Goal: Task Accomplishment & Management: Manage account settings

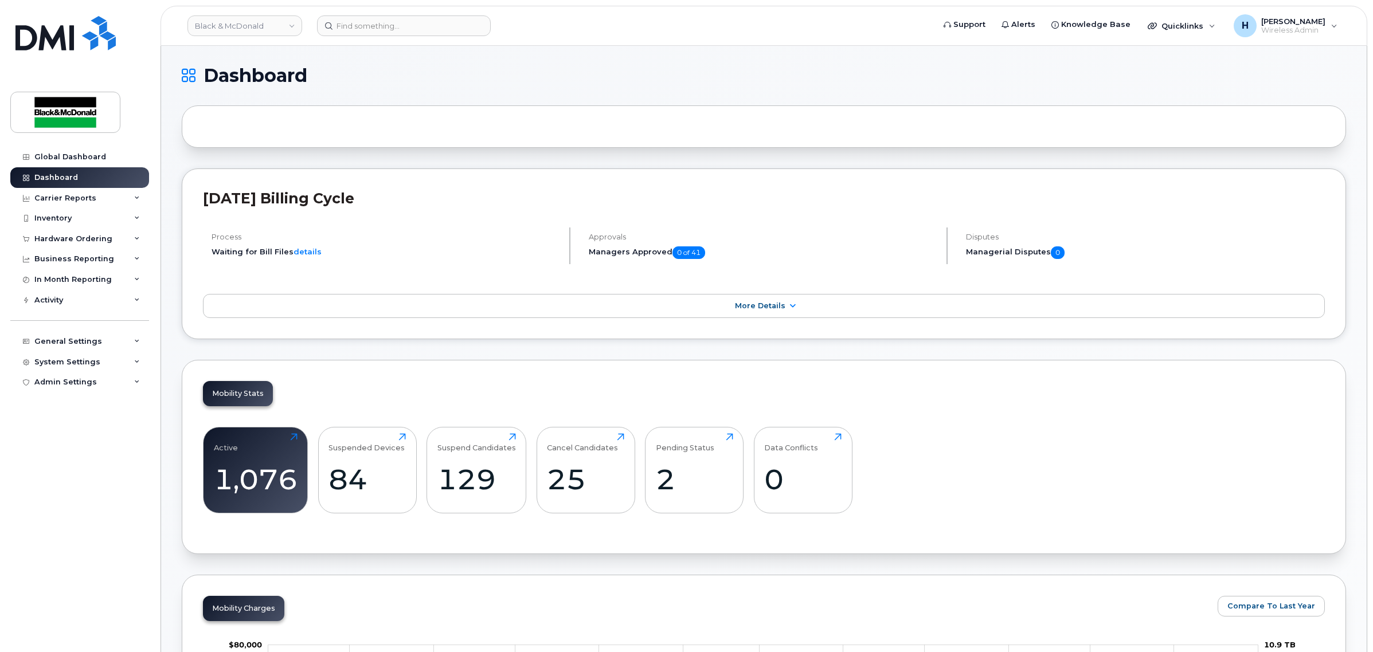
click at [692, 120] on div at bounding box center [764, 126] width 1164 height 42
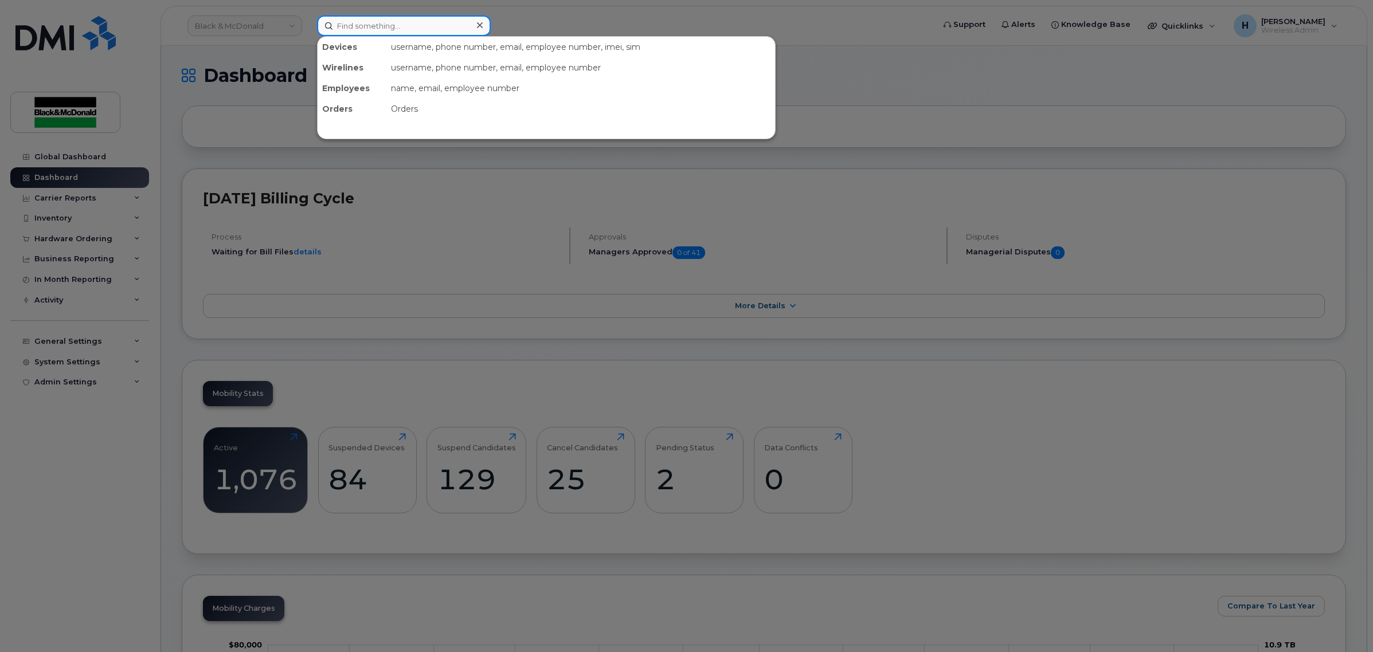
click at [402, 34] on input at bounding box center [404, 25] width 174 height 21
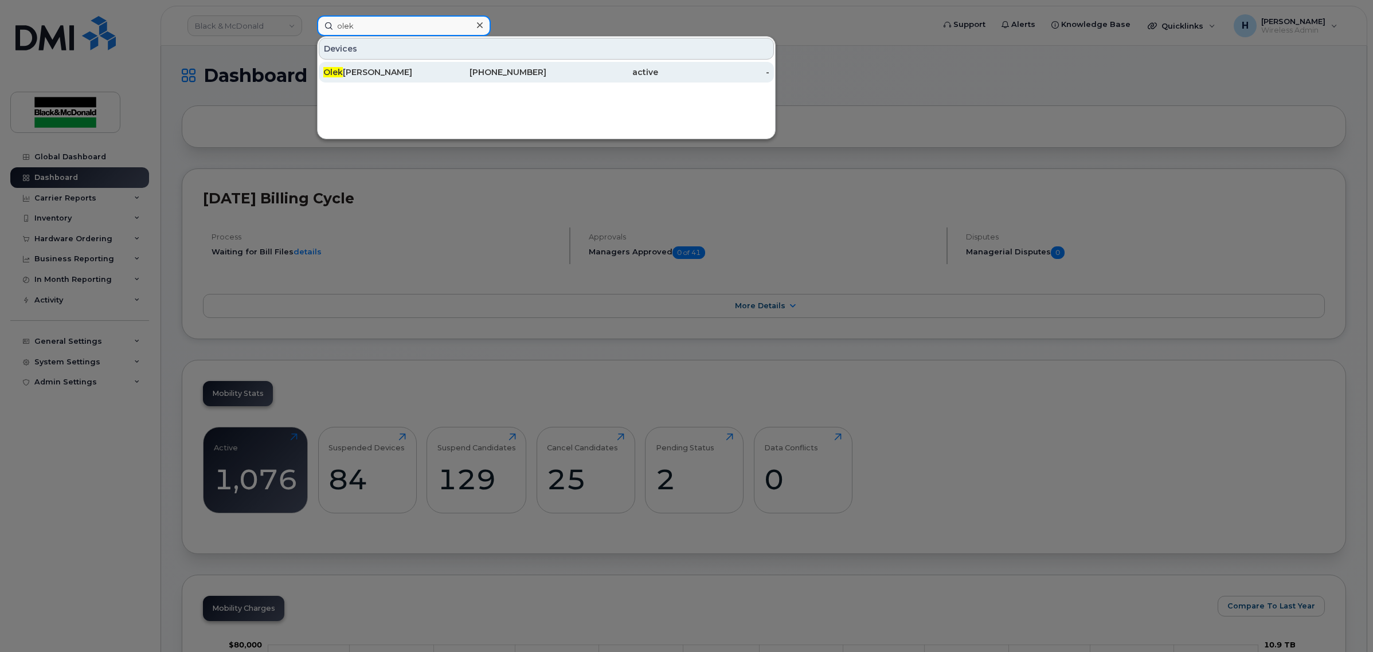
type input "olek"
click at [391, 73] on div "Olek sandr Matsiuka" at bounding box center [379, 72] width 112 height 11
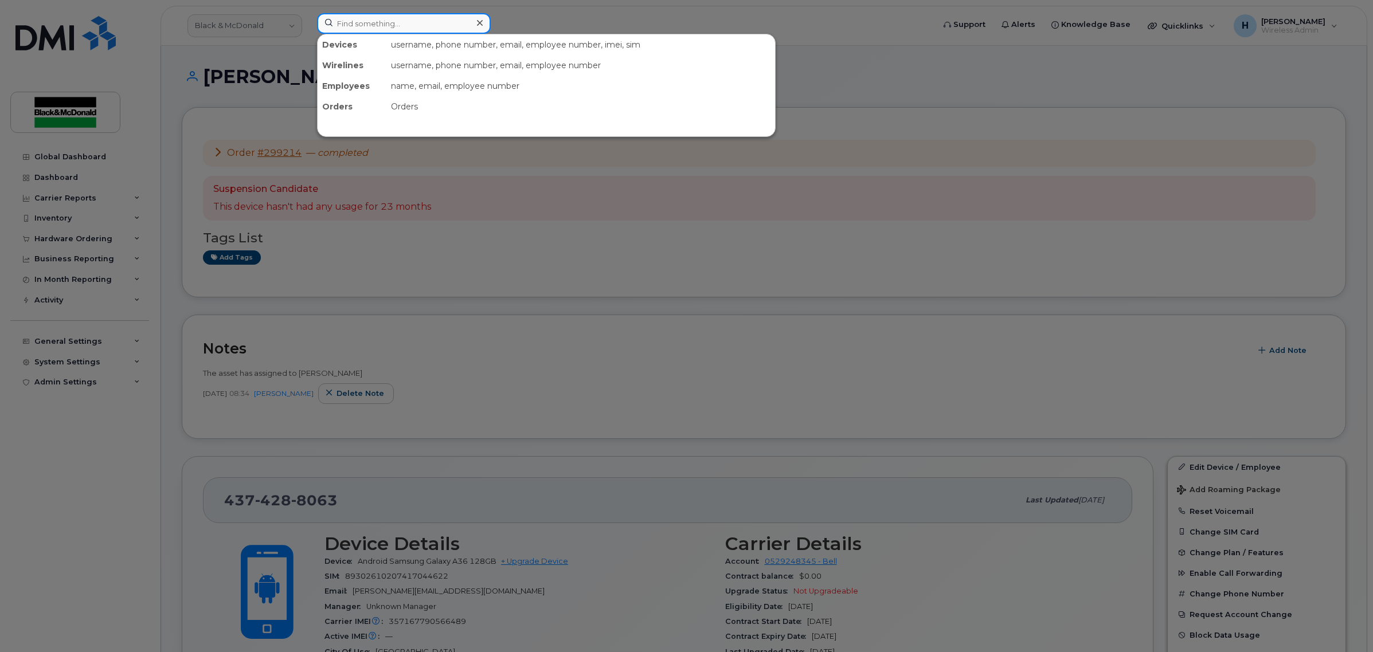
click at [397, 26] on input at bounding box center [404, 23] width 174 height 21
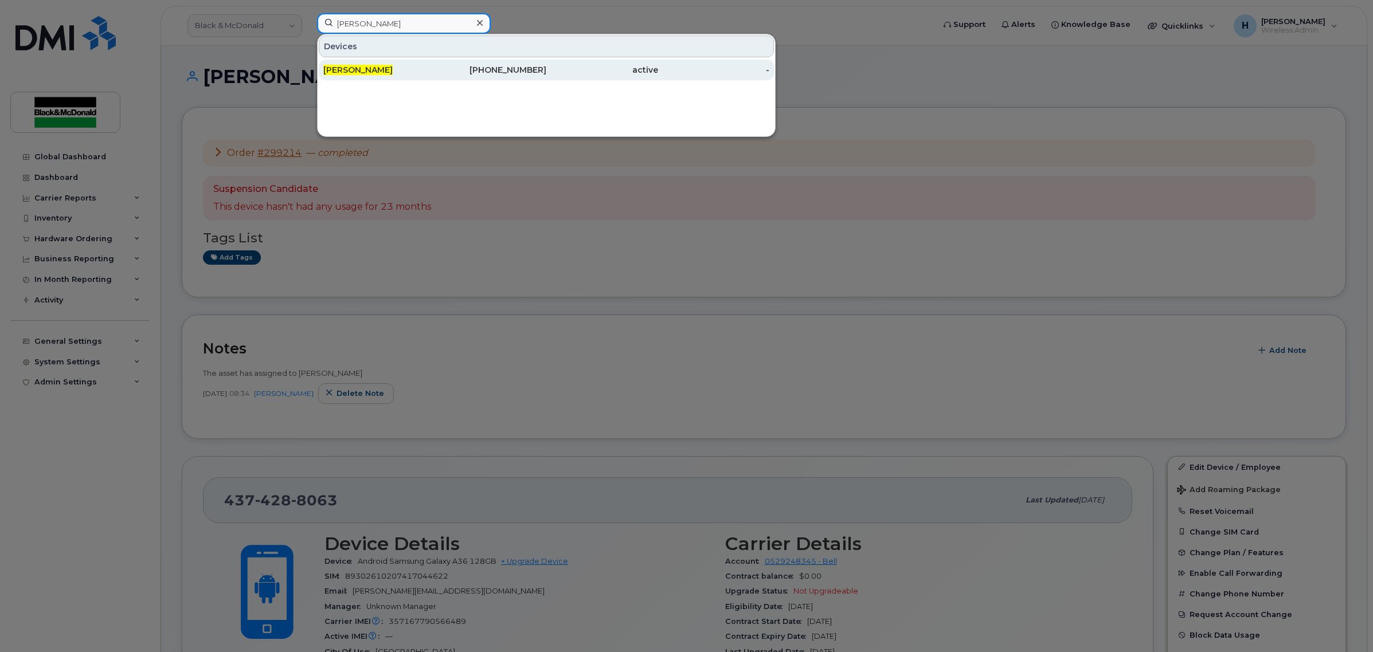
type input "chase taylor"
click at [399, 69] on div "[PERSON_NAME]" at bounding box center [379, 69] width 112 height 11
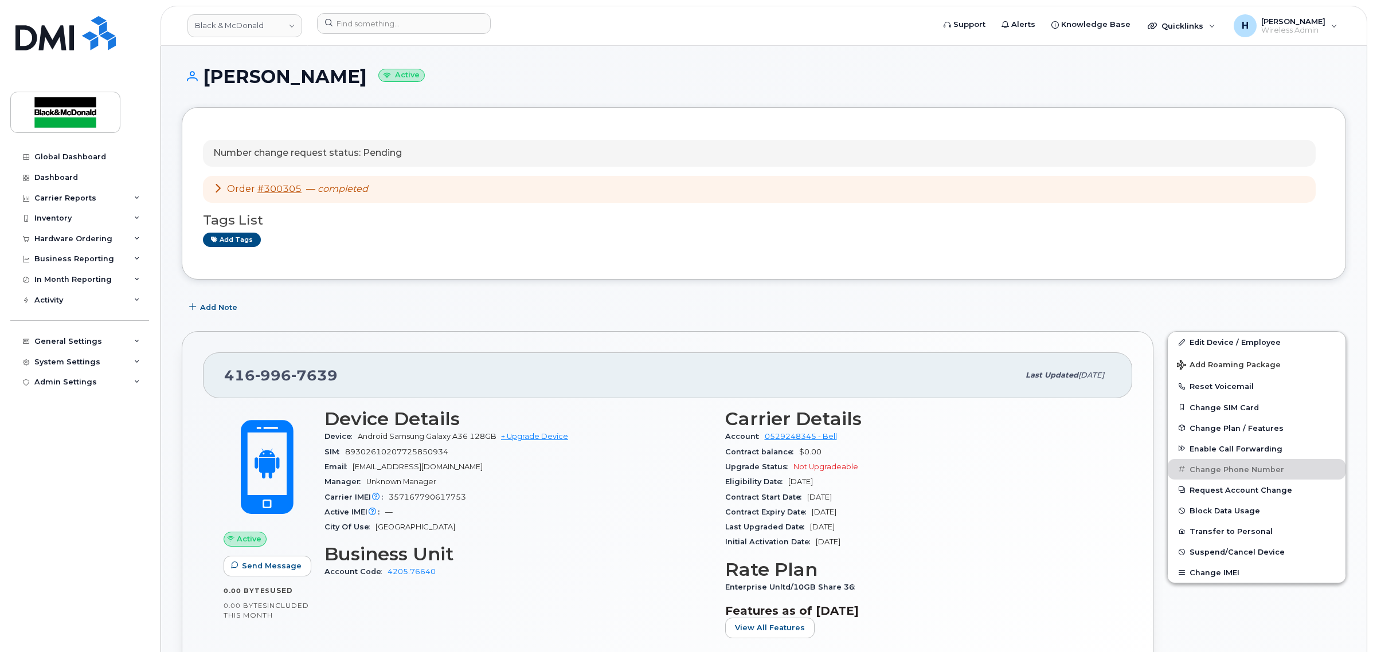
drag, startPoint x: 1251, startPoint y: 337, endPoint x: 592, endPoint y: 174, distance: 679.1
click at [1250, 337] on link "Edit Device / Employee" at bounding box center [1257, 342] width 178 height 21
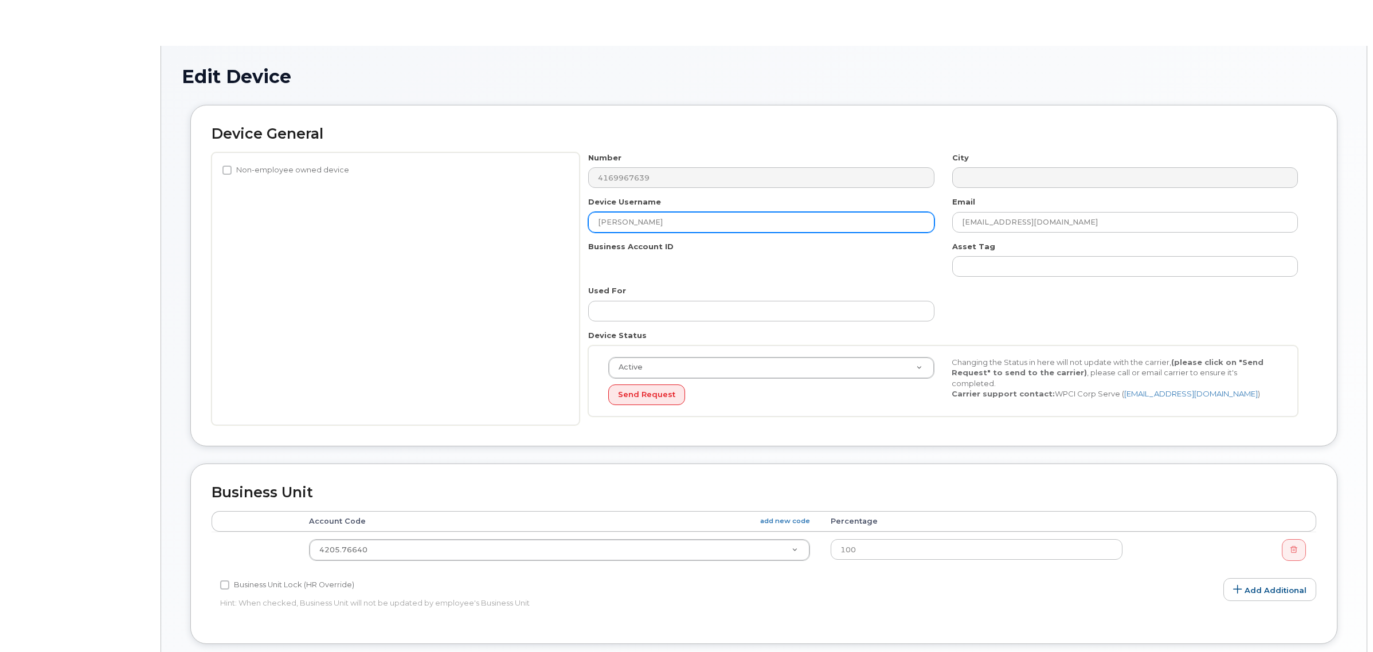
click at [663, 222] on input "[PERSON_NAME]" at bounding box center [761, 222] width 346 height 21
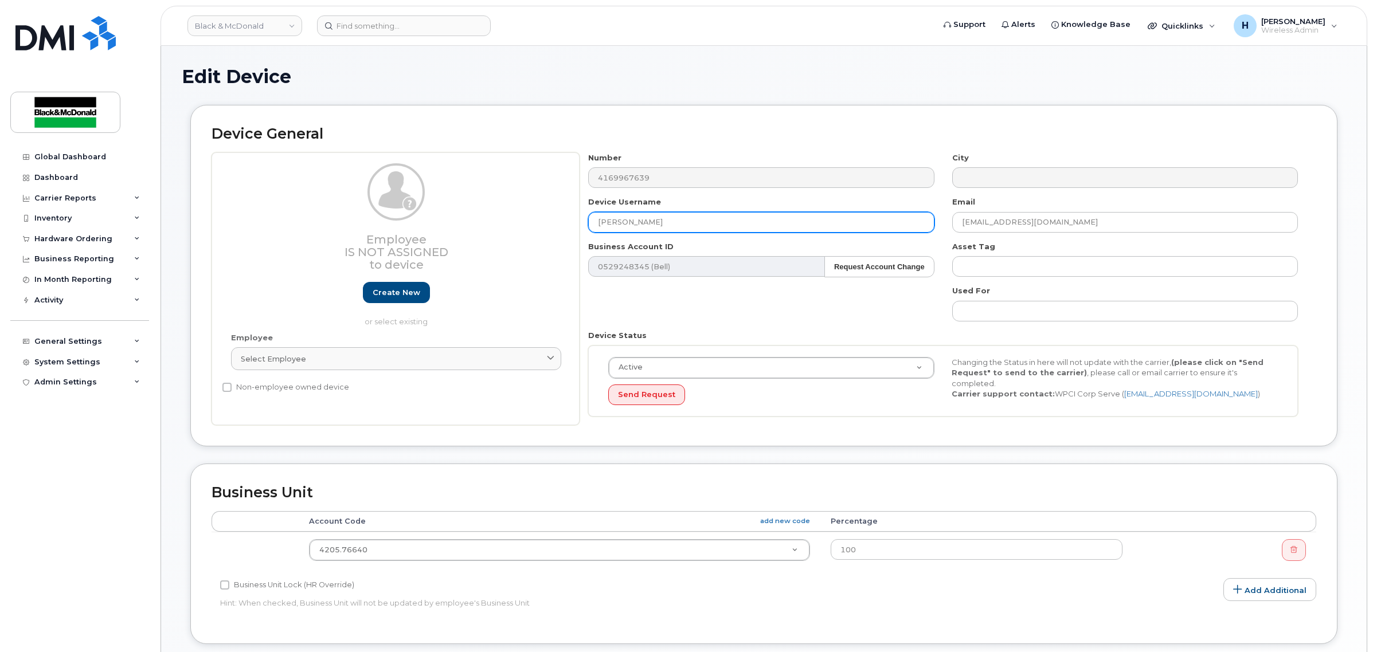
drag, startPoint x: 620, startPoint y: 224, endPoint x: 344, endPoint y: 202, distance: 276.6
click at [344, 202] on div "Employee Is not assigned to device Create new or select existing Employee Selec…" at bounding box center [764, 288] width 1105 height 273
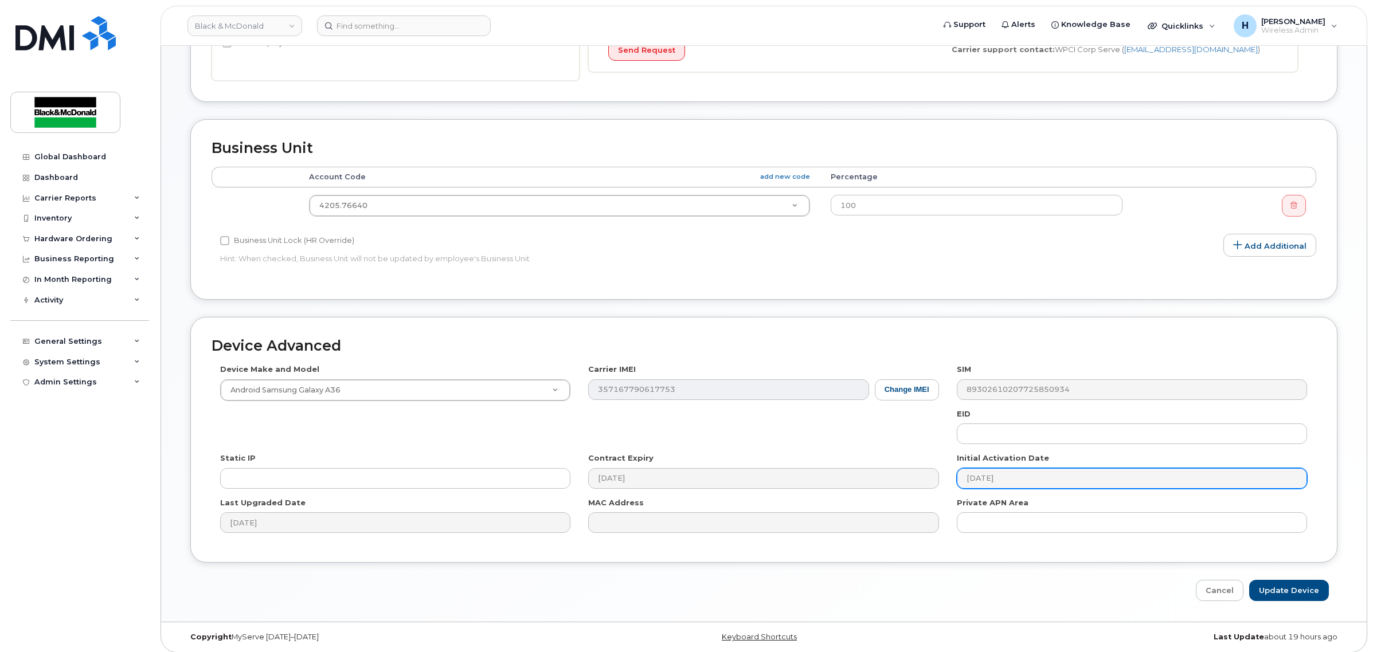
scroll to position [353, 0]
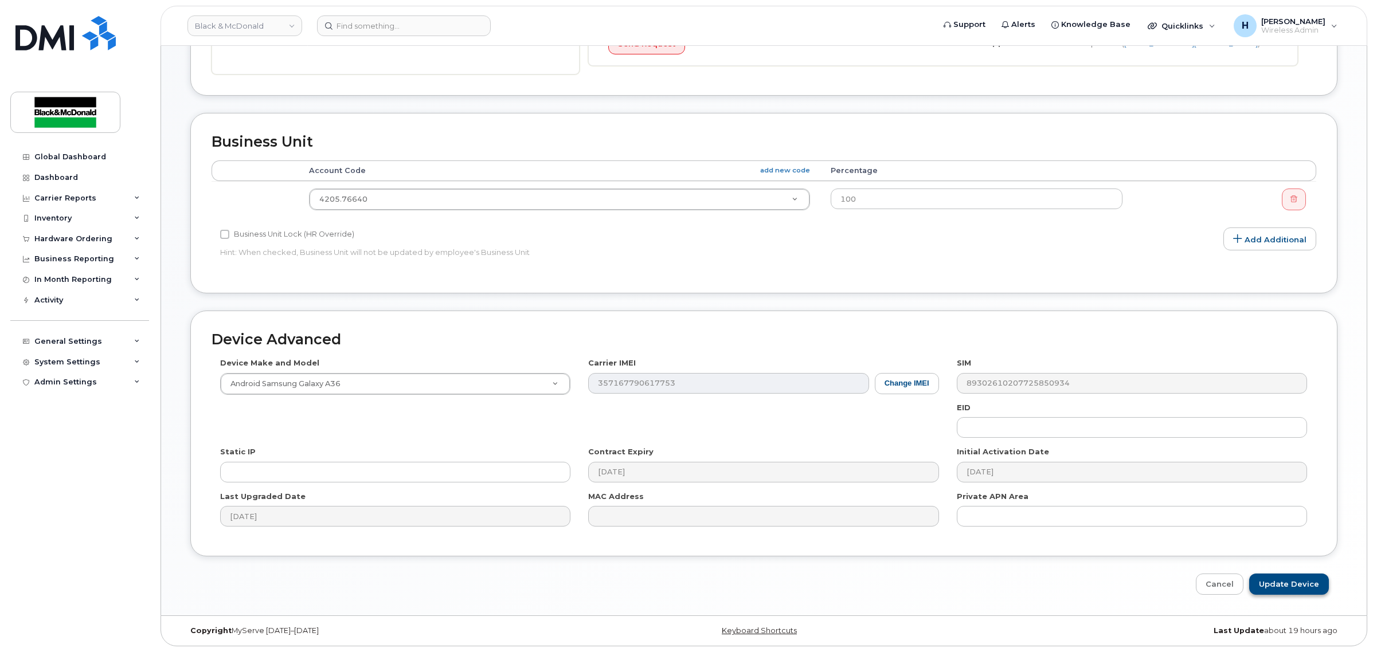
type input "Dillon Taylor"
click at [1272, 590] on input "Update Device" at bounding box center [1289, 584] width 80 height 21
type input "Saving..."
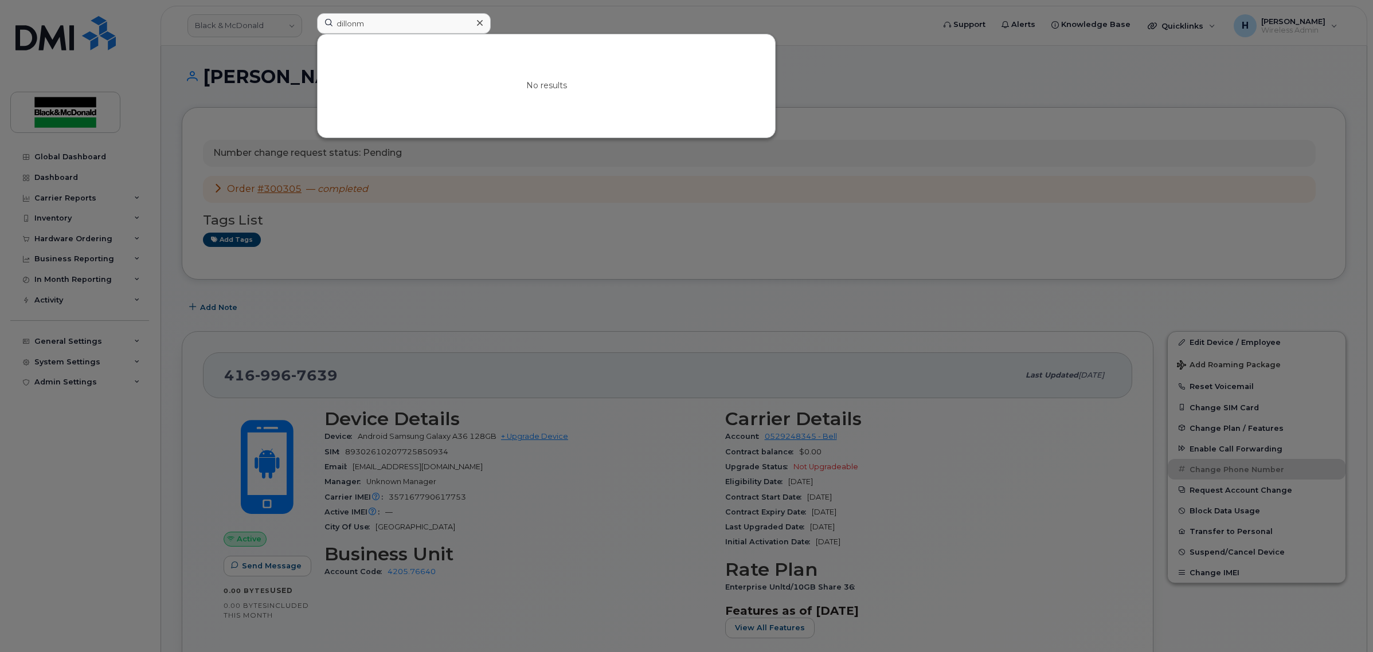
type input "[PERSON_NAME]"
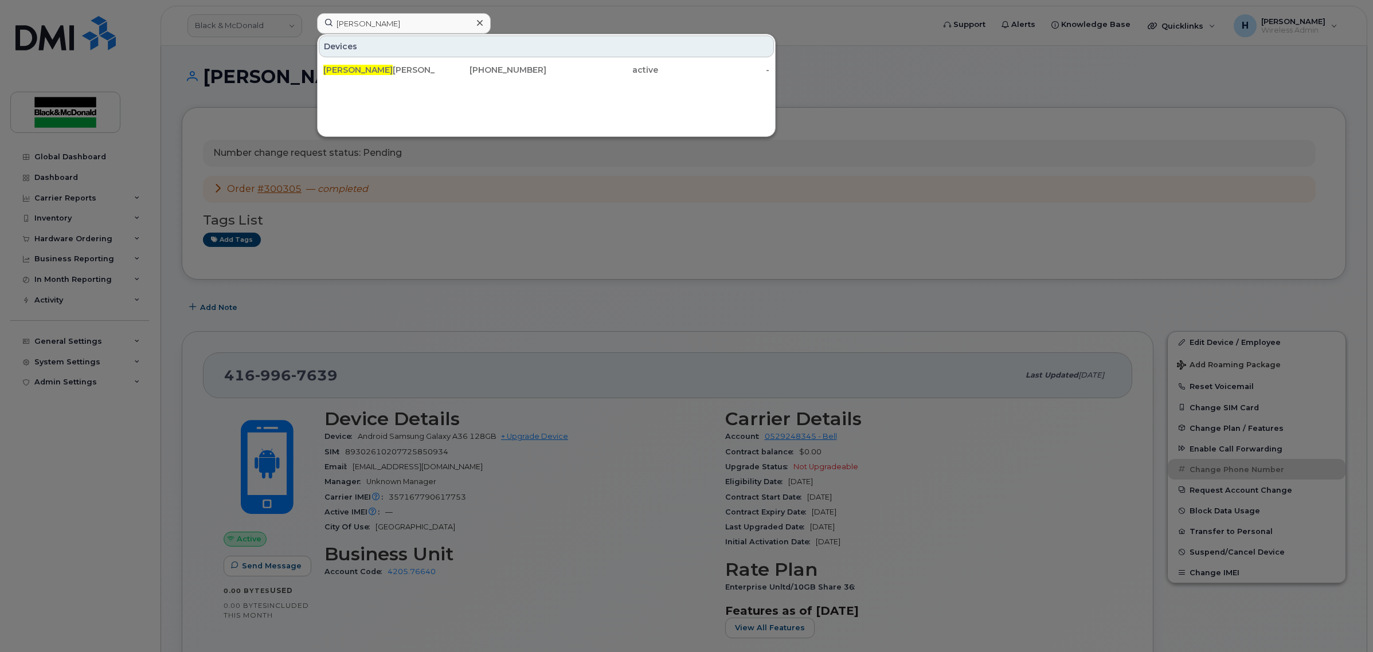
drag, startPoint x: 433, startPoint y: 23, endPoint x: 142, endPoint y: 0, distance: 291.6
click at [308, 13] on div "dillon Devices Dillon Taylor 416-996-7639 active -" at bounding box center [622, 25] width 628 height 25
type input "oleksand"
click at [357, 69] on span "Oleksand" at bounding box center [343, 70] width 41 height 10
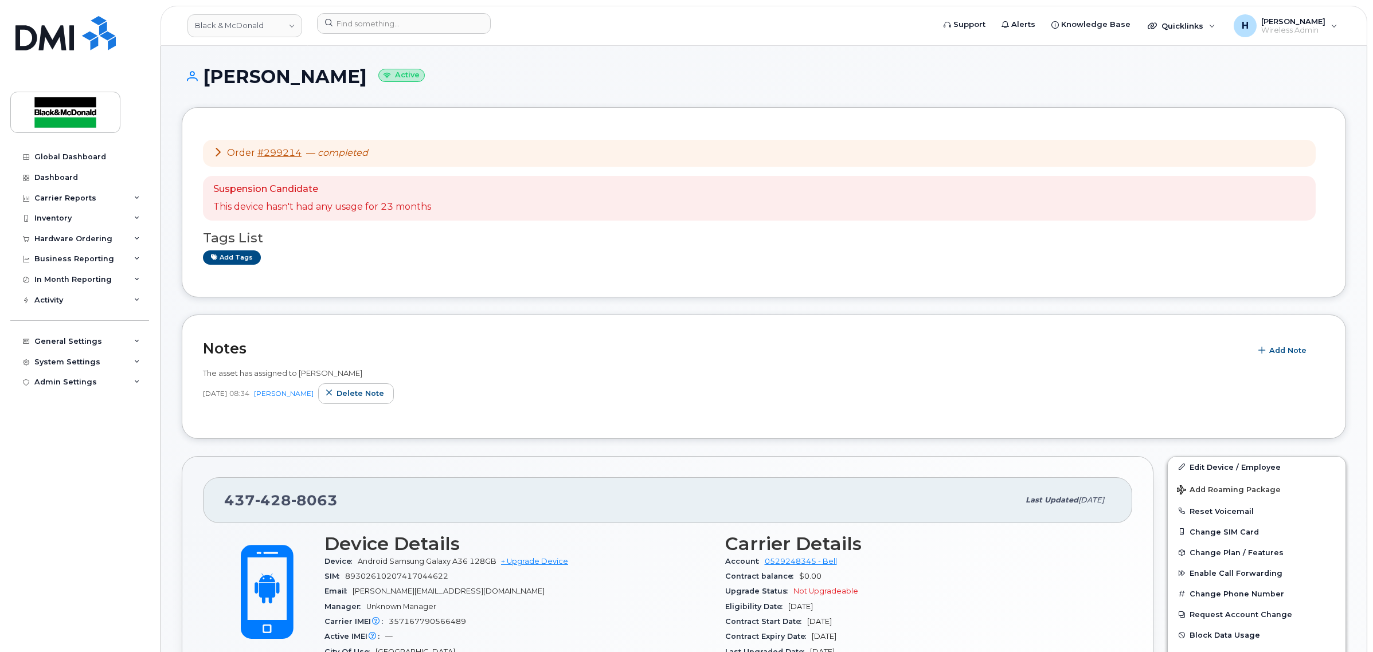
click at [586, 73] on h1 "Oleksandr Matsiuka Active" at bounding box center [764, 77] width 1164 height 20
click at [1207, 466] on link "Edit Device / Employee" at bounding box center [1257, 467] width 178 height 21
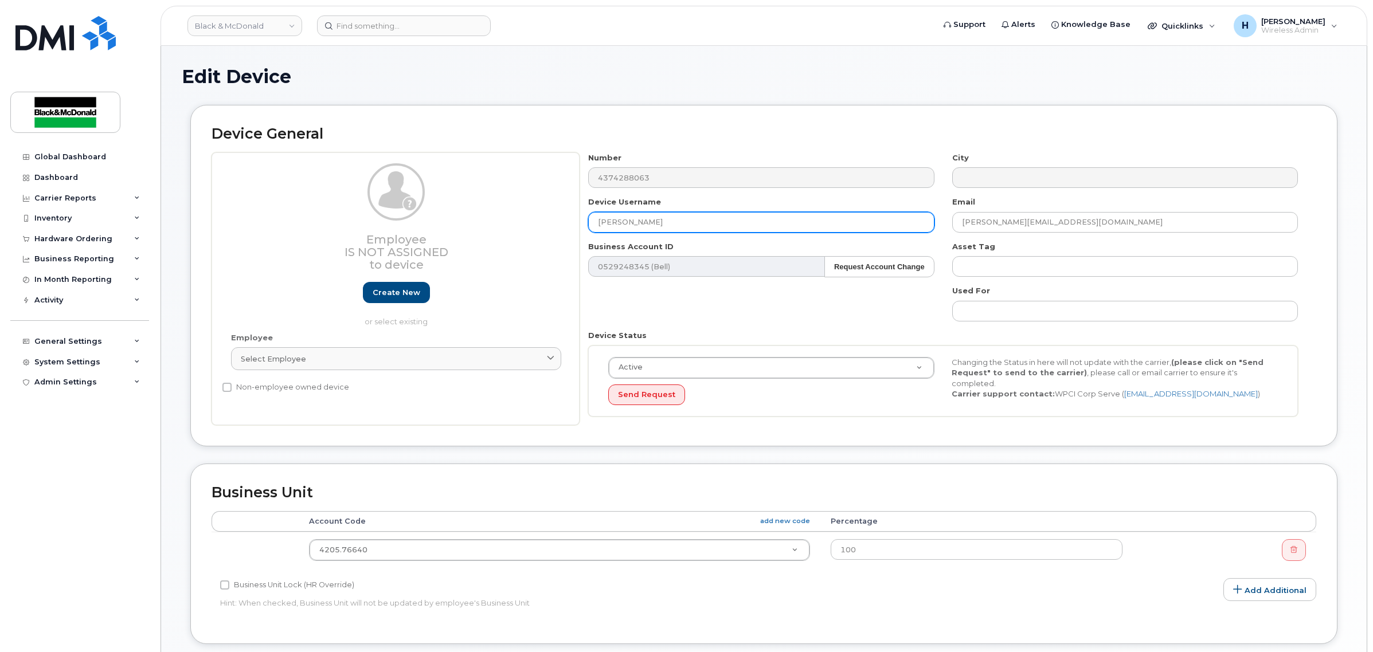
drag, startPoint x: 727, startPoint y: 216, endPoint x: 410, endPoint y: 219, distance: 317.0
click at [410, 219] on div "Employee Is not assigned to device Create new or select existing Employee Selec…" at bounding box center [764, 288] width 1105 height 273
paste input "[PERSON_NAME]"
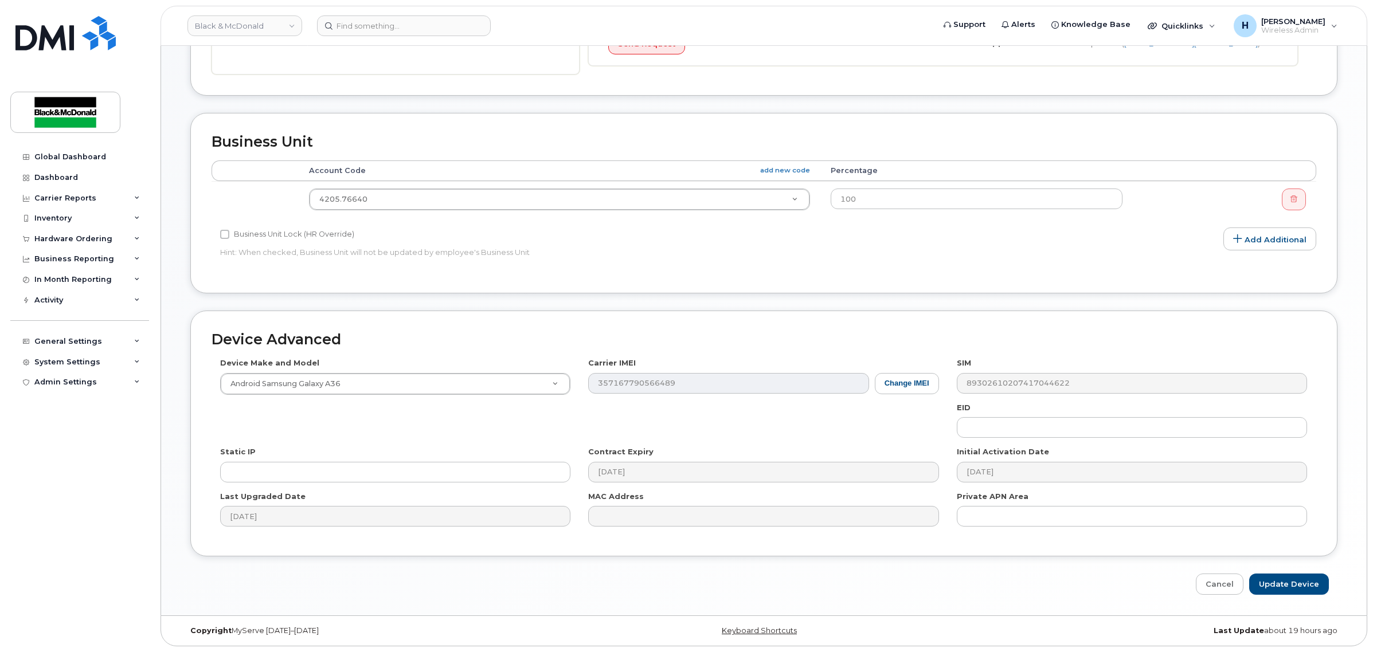
scroll to position [353, 0]
type input "[PERSON_NAME]"
click at [1264, 577] on input "Update Device" at bounding box center [1289, 584] width 80 height 21
type input "Saving..."
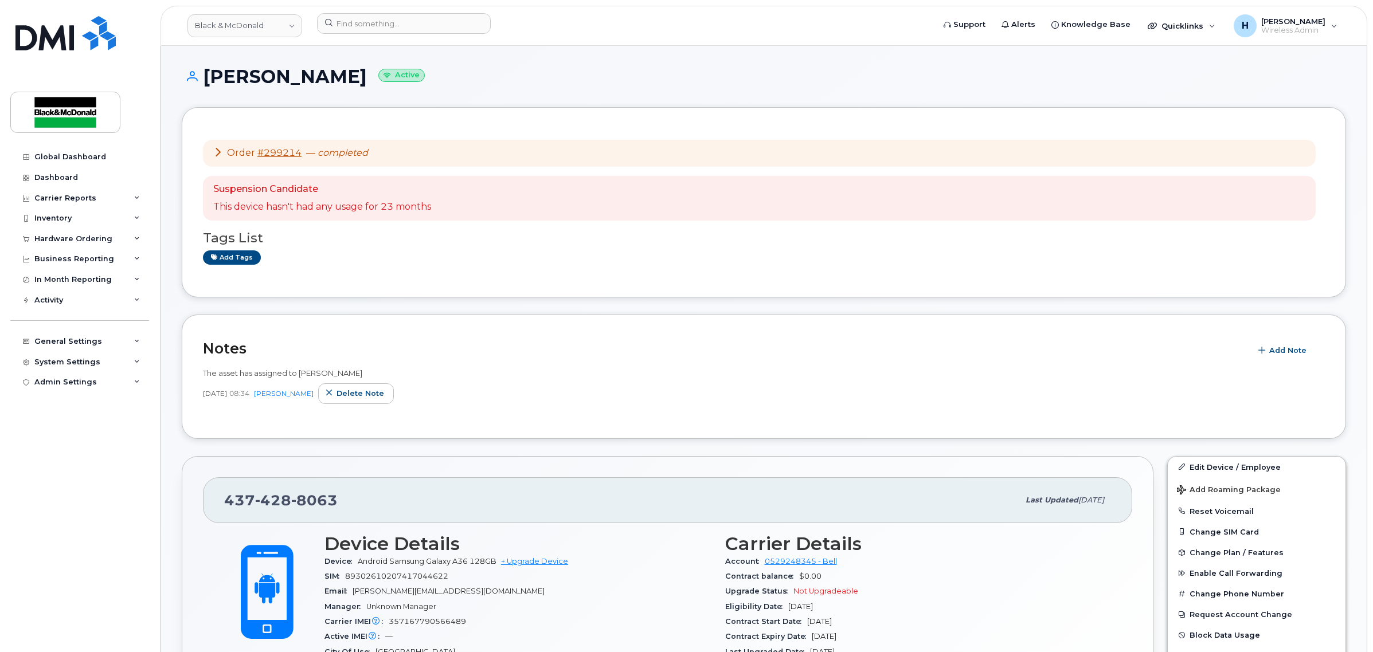
click at [219, 152] on icon at bounding box center [217, 151] width 9 height 9
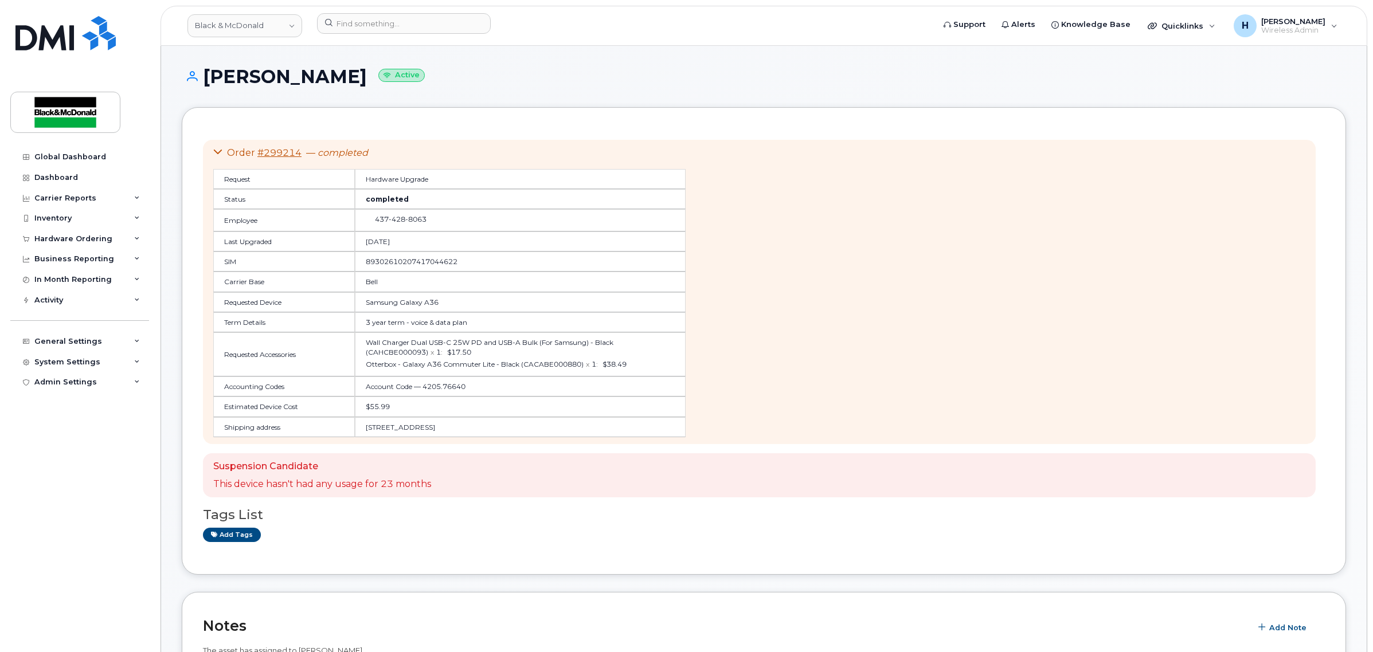
click at [216, 151] on icon at bounding box center [217, 151] width 9 height 9
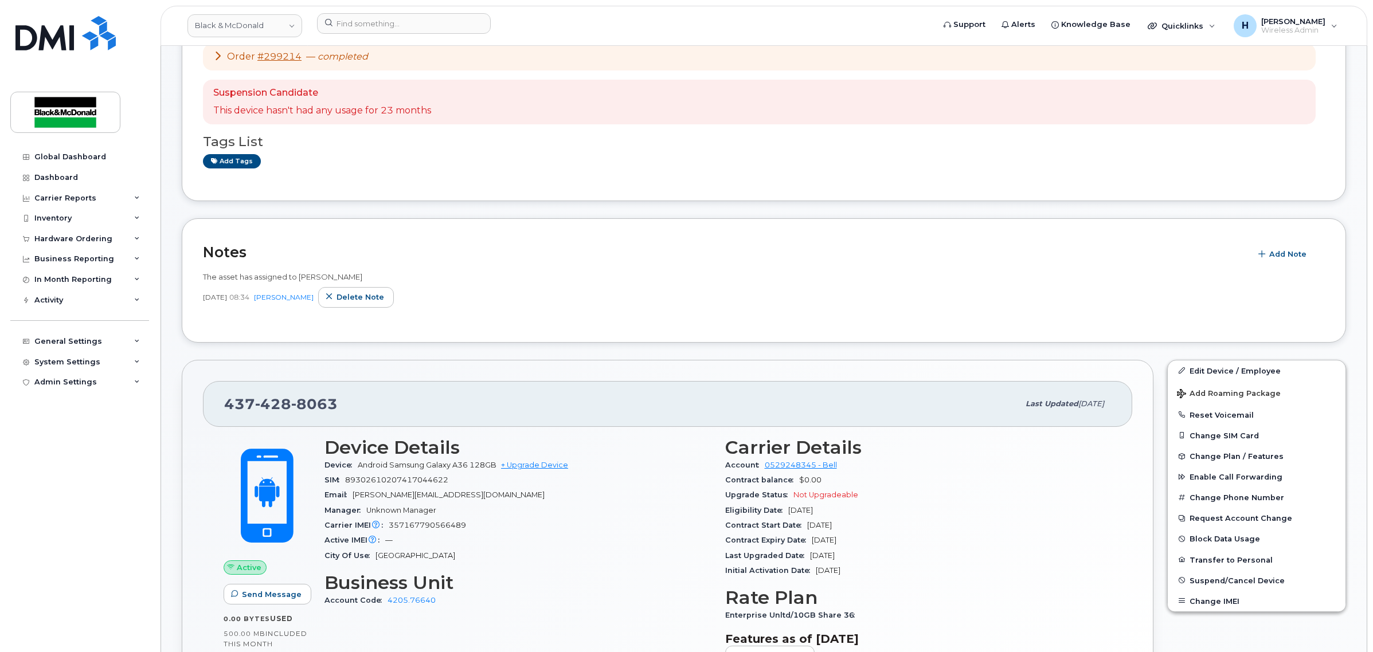
scroll to position [95, 0]
click at [388, 173] on div "Order #299214 — completed Suspension Candidate This device hasn't had any usage…" at bounding box center [764, 107] width 1122 height 148
click at [380, 297] on span "Delete note" at bounding box center [361, 298] width 48 height 11
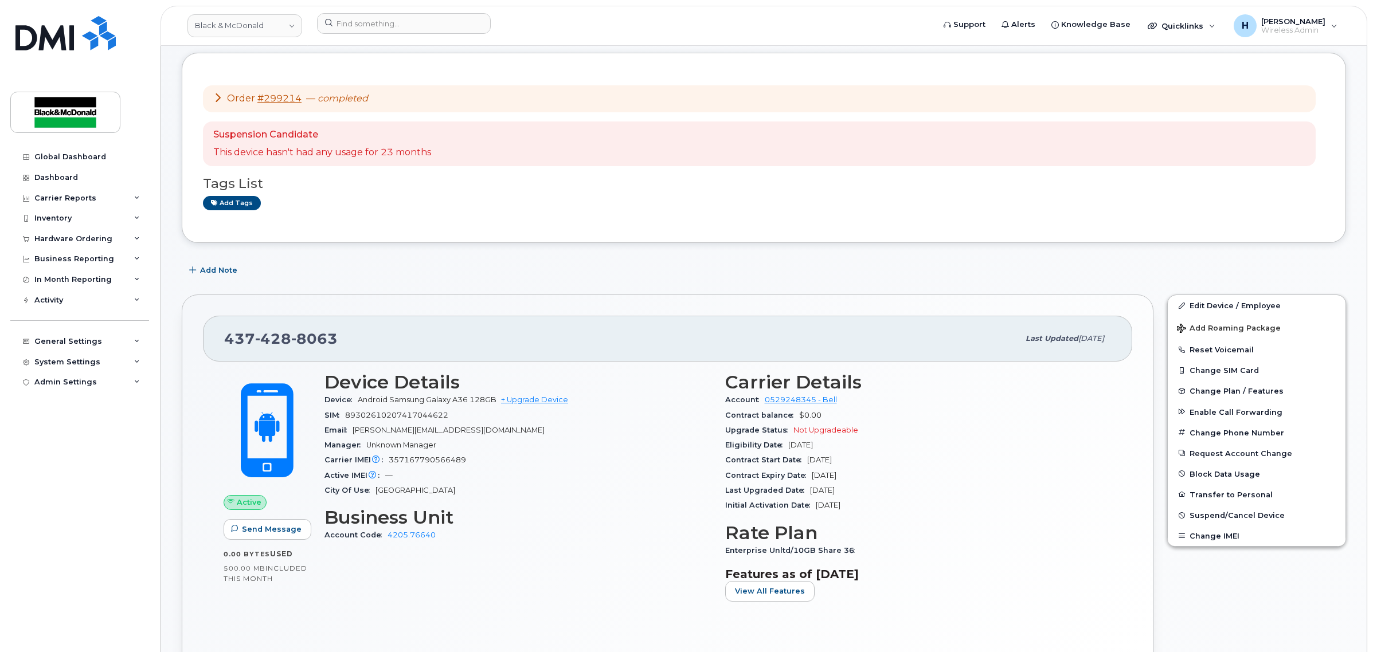
scroll to position [48, 0]
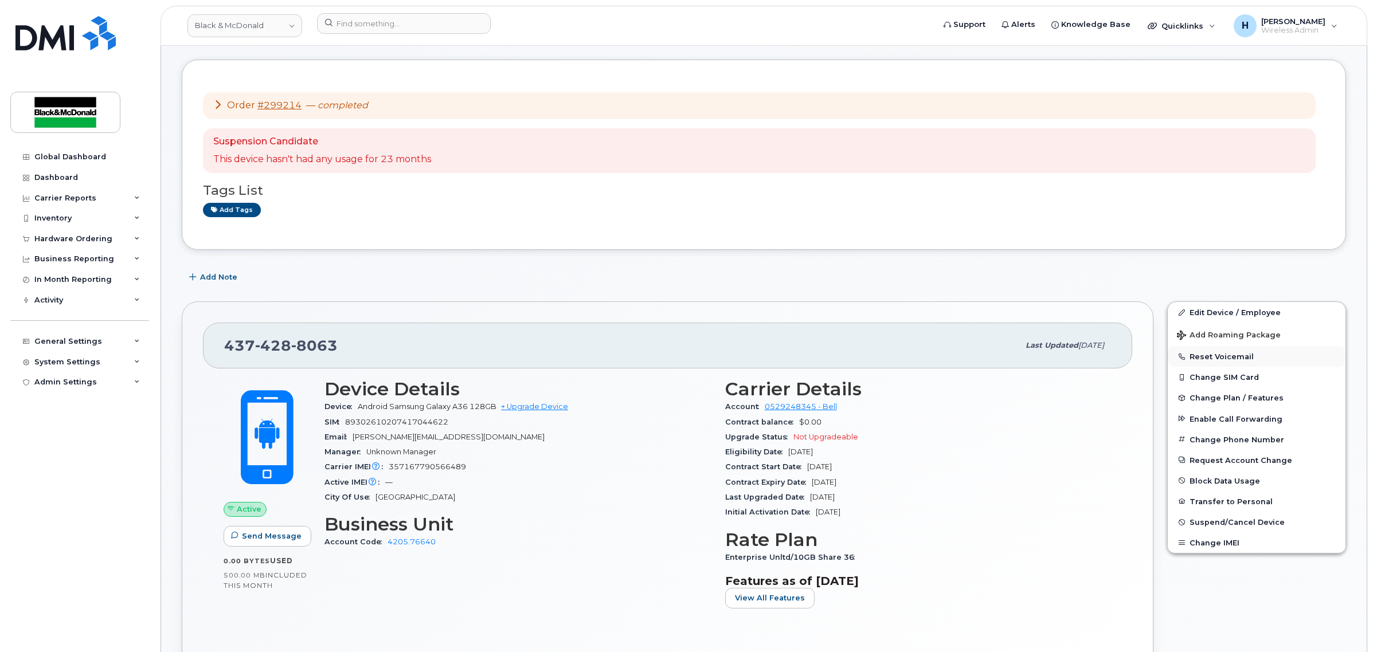
click at [1240, 358] on button "Reset Voicemail" at bounding box center [1257, 356] width 178 height 21
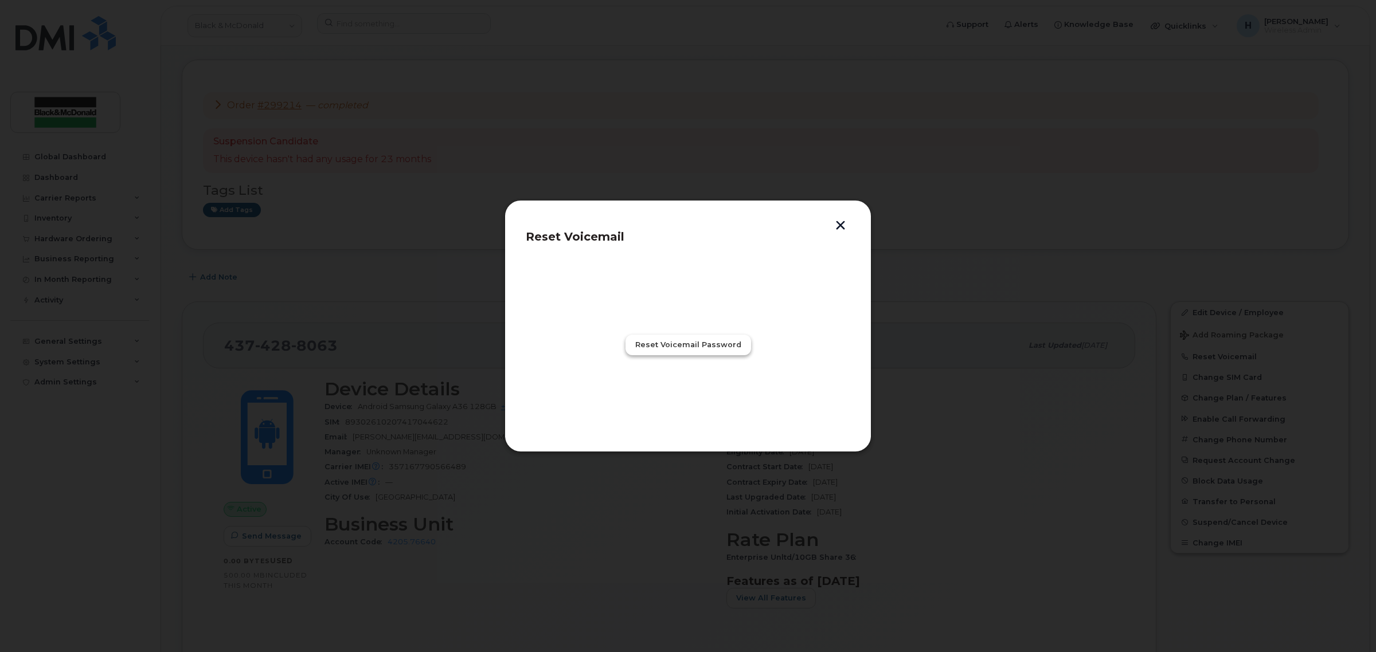
click at [680, 346] on span "Reset Voicemail Password" at bounding box center [688, 344] width 106 height 11
click at [678, 390] on span "Close" at bounding box center [687, 395] width 23 height 11
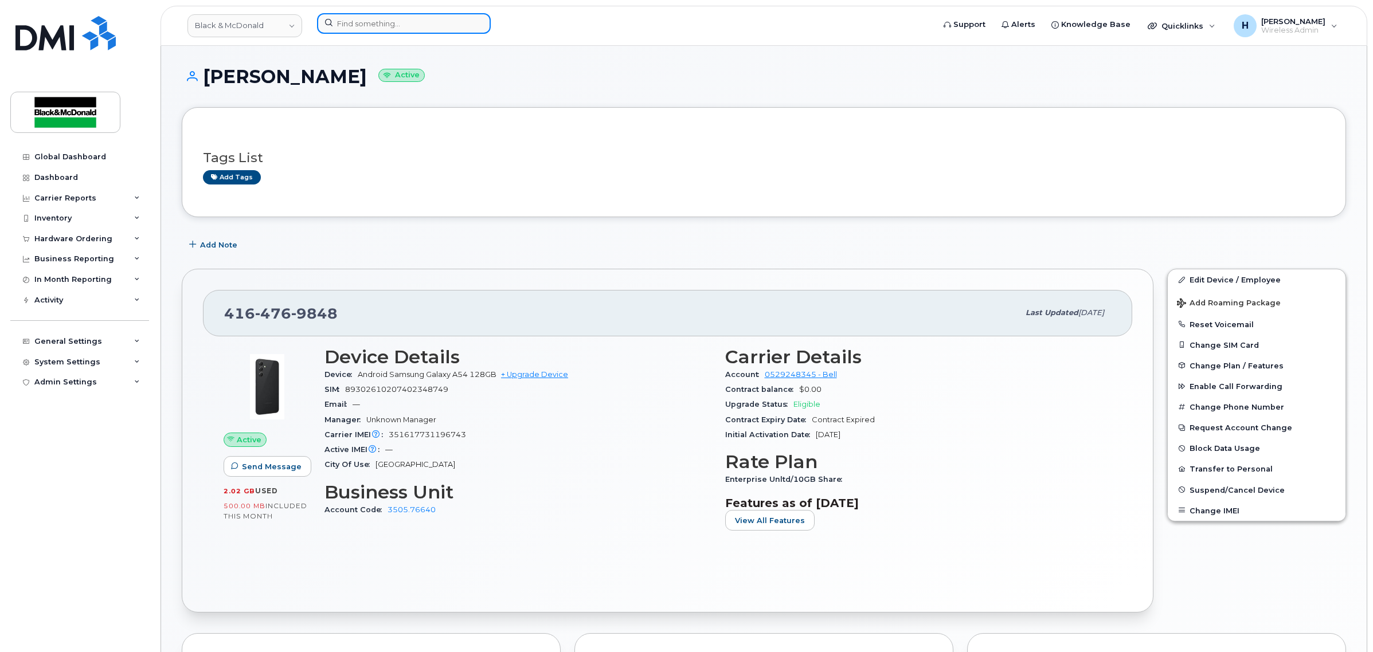
click at [373, 20] on input at bounding box center [404, 23] width 174 height 21
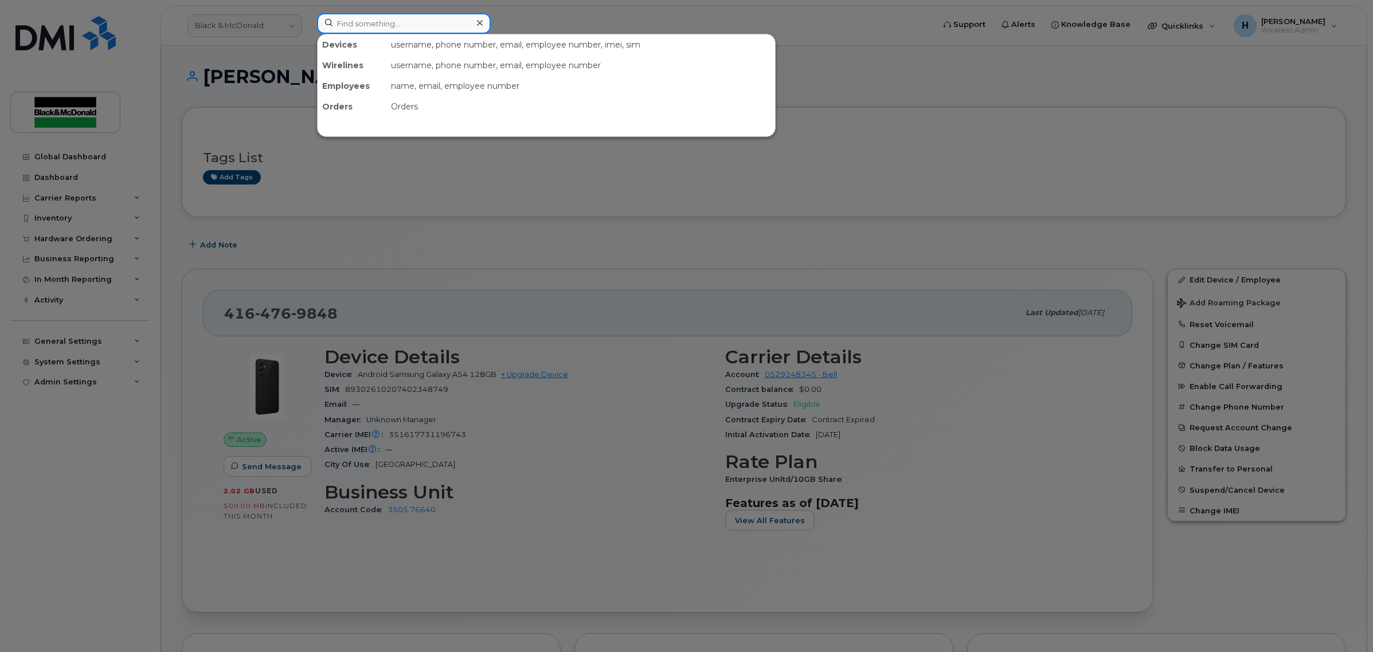
click at [437, 13] on input at bounding box center [404, 23] width 174 height 21
click at [431, 21] on input at bounding box center [404, 23] width 174 height 21
click at [374, 21] on input at bounding box center [404, 23] width 174 height 21
paste input "[TECHNICAL_ID]"
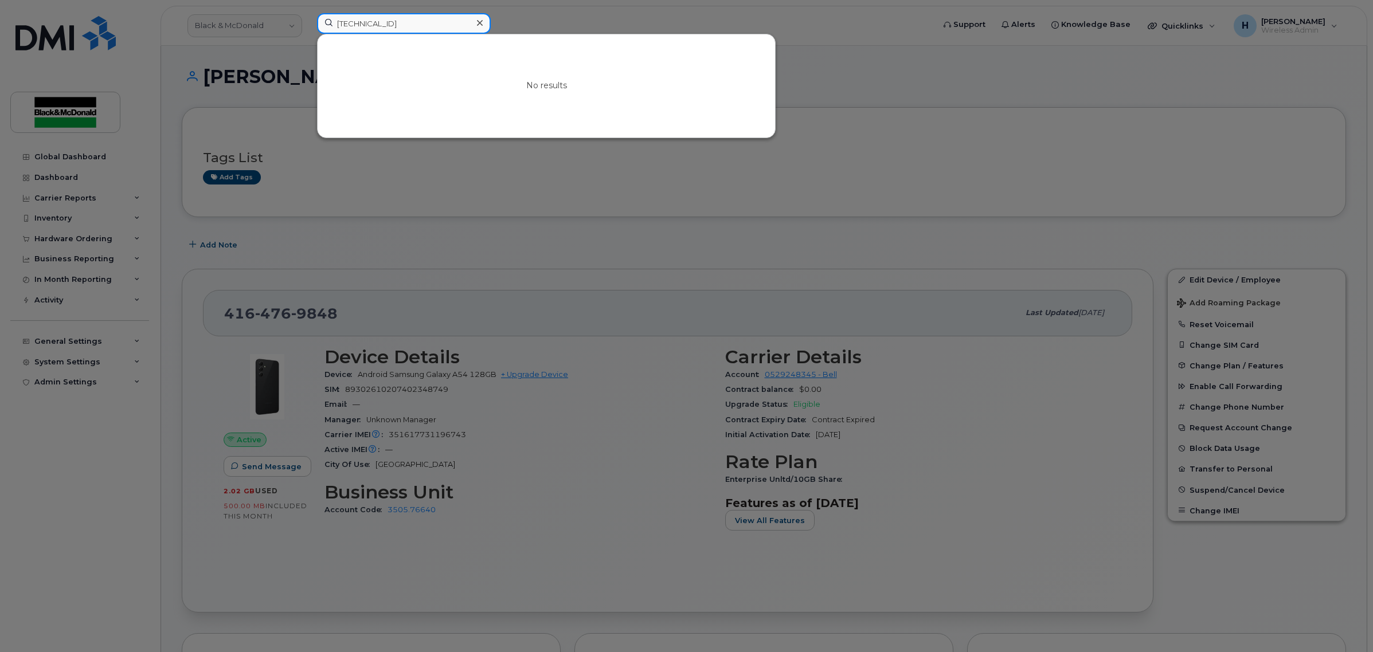
click at [417, 22] on input "[TECHNICAL_ID]" at bounding box center [404, 23] width 174 height 21
drag, startPoint x: 434, startPoint y: 22, endPoint x: 257, endPoint y: 9, distance: 177.6
click at [308, 13] on div "35411616 3427566 No results" at bounding box center [622, 25] width 628 height 25
paste input "226-759-8732"
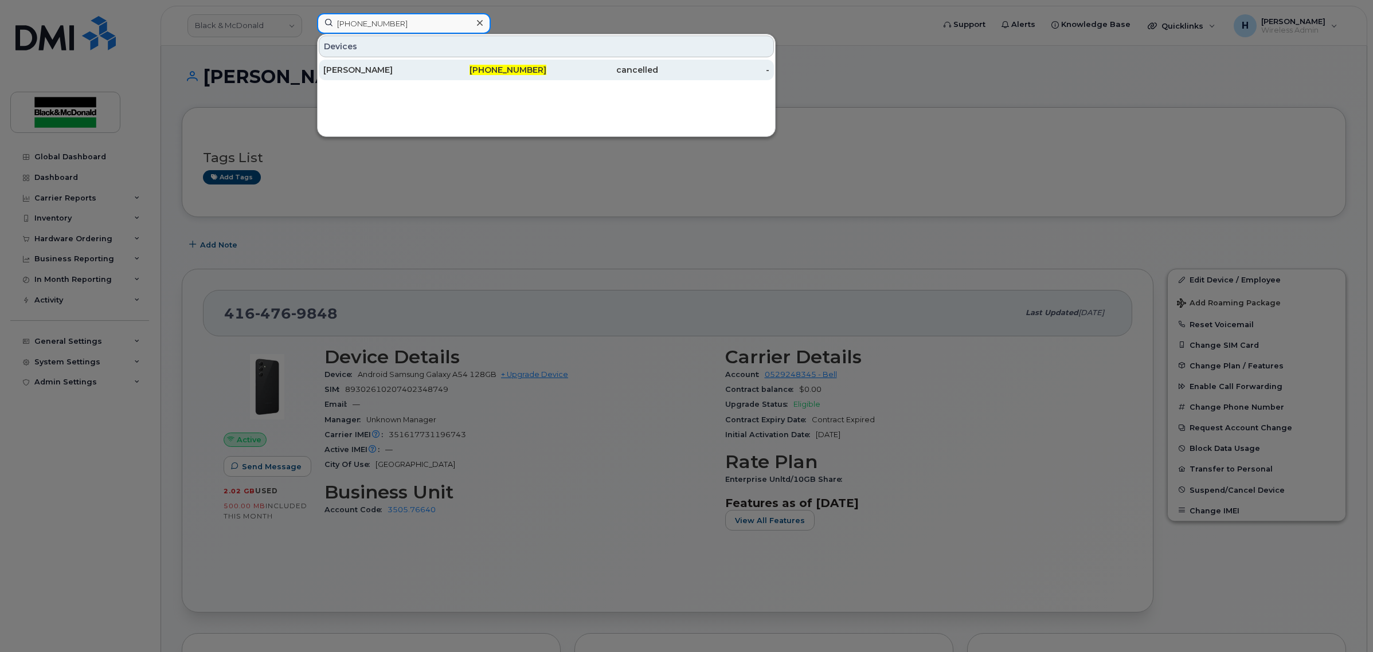
type input "226-759-8732"
click at [396, 68] on div "James Sharif Ipad" at bounding box center [379, 69] width 112 height 11
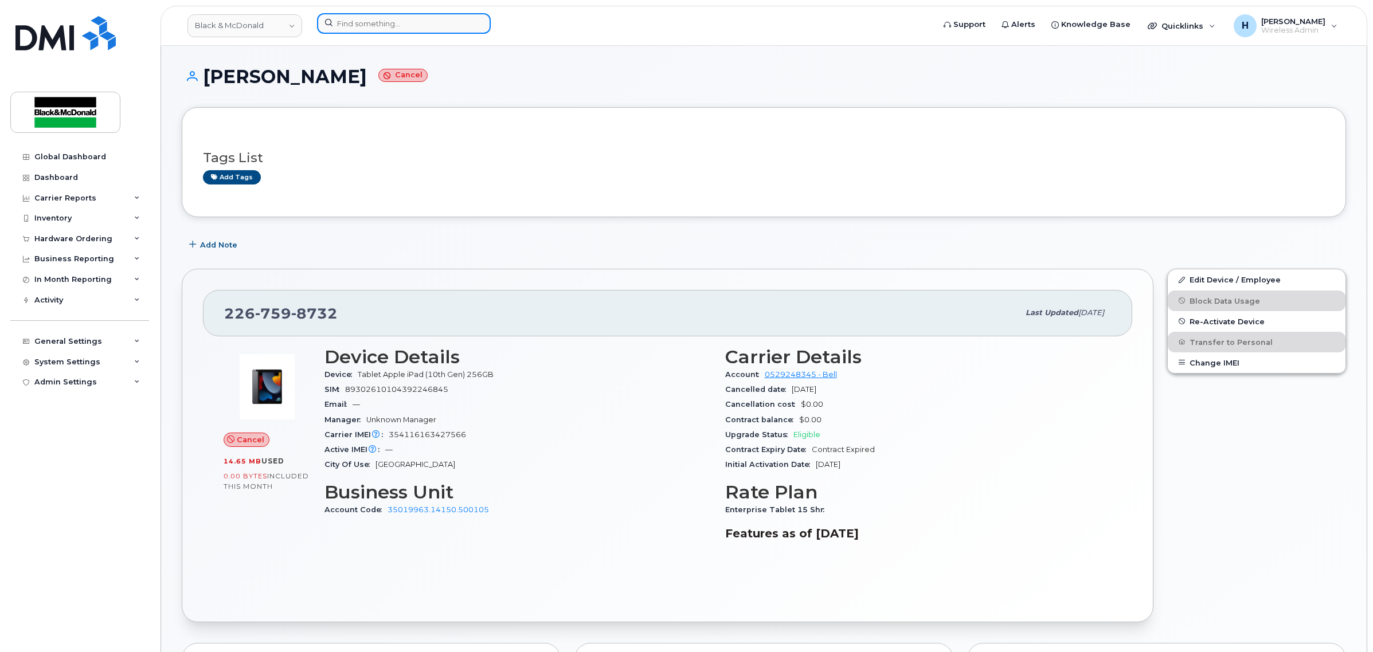
click at [391, 18] on input at bounding box center [404, 23] width 174 height 21
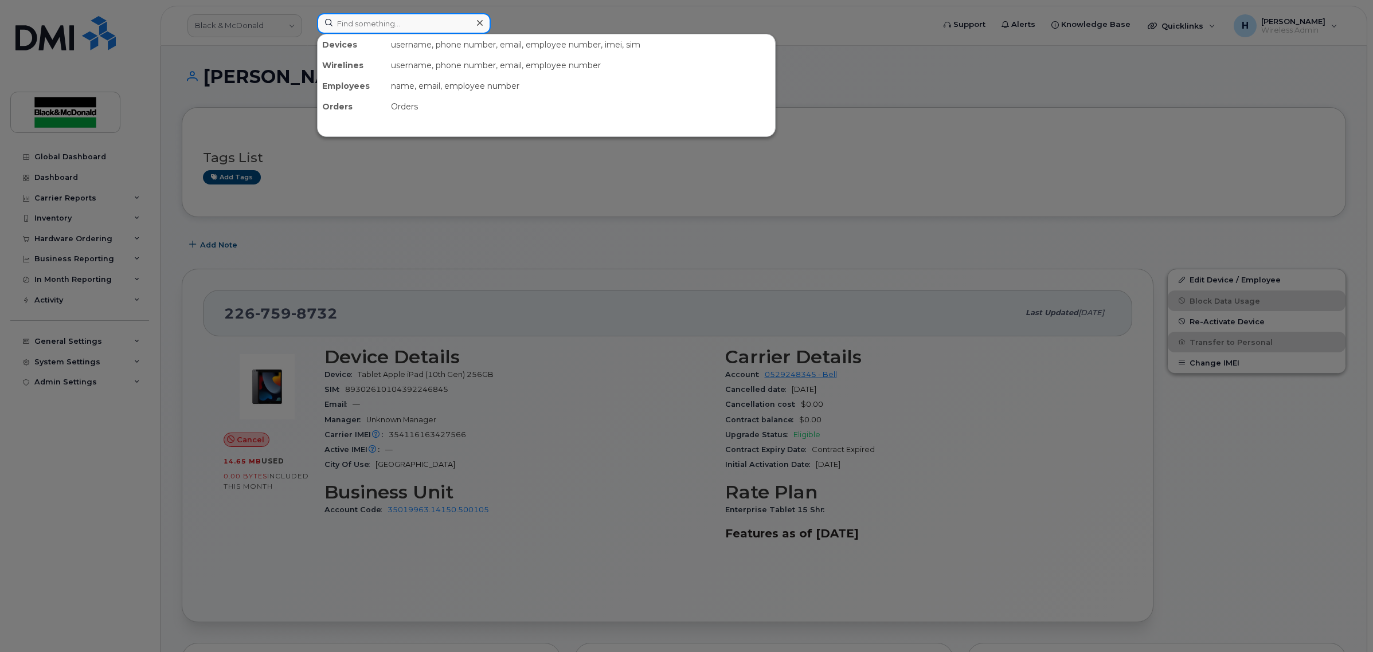
paste input "[TECHNICAL_ID]"
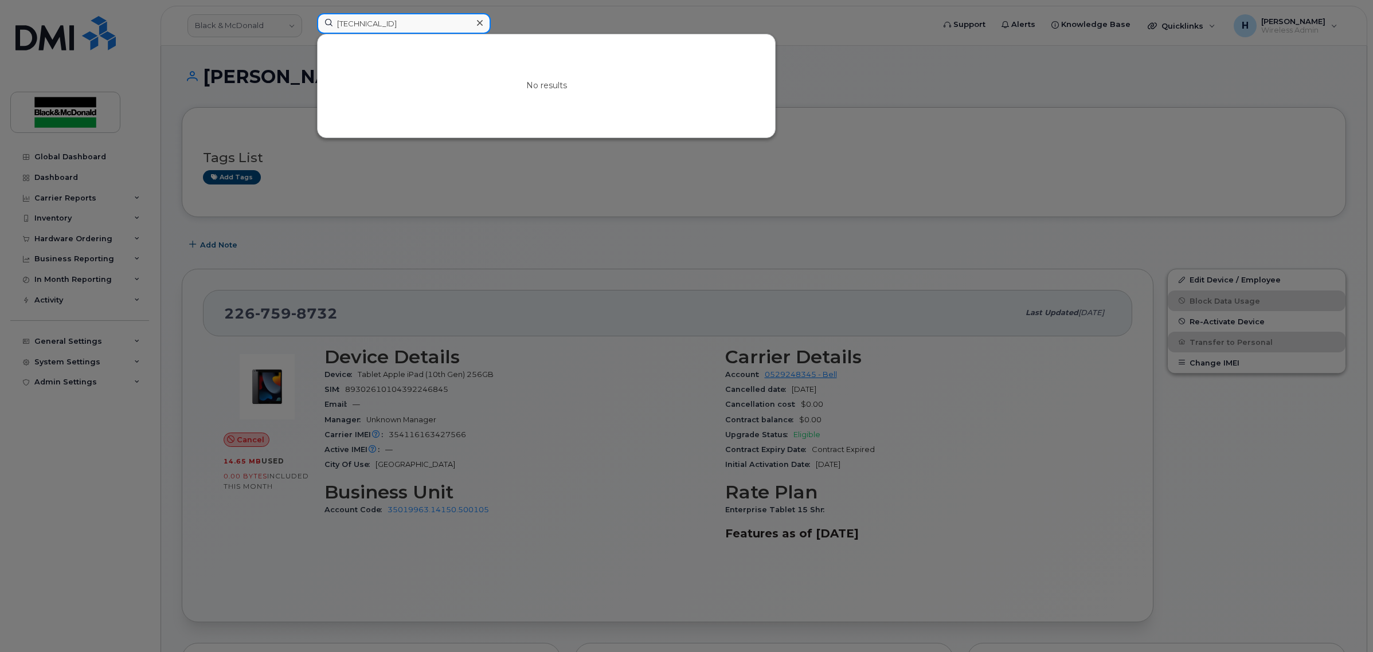
click at [416, 24] on input "[TECHNICAL_ID]" at bounding box center [404, 23] width 174 height 21
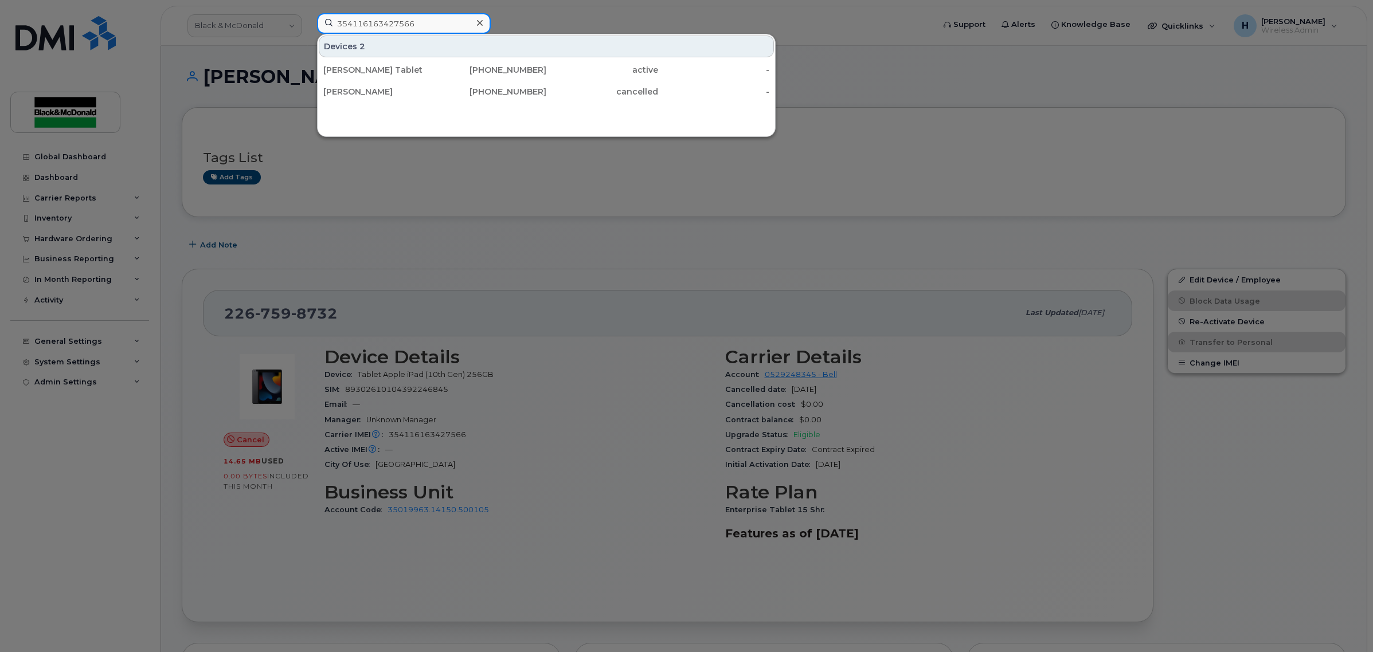
type input "354116163427566"
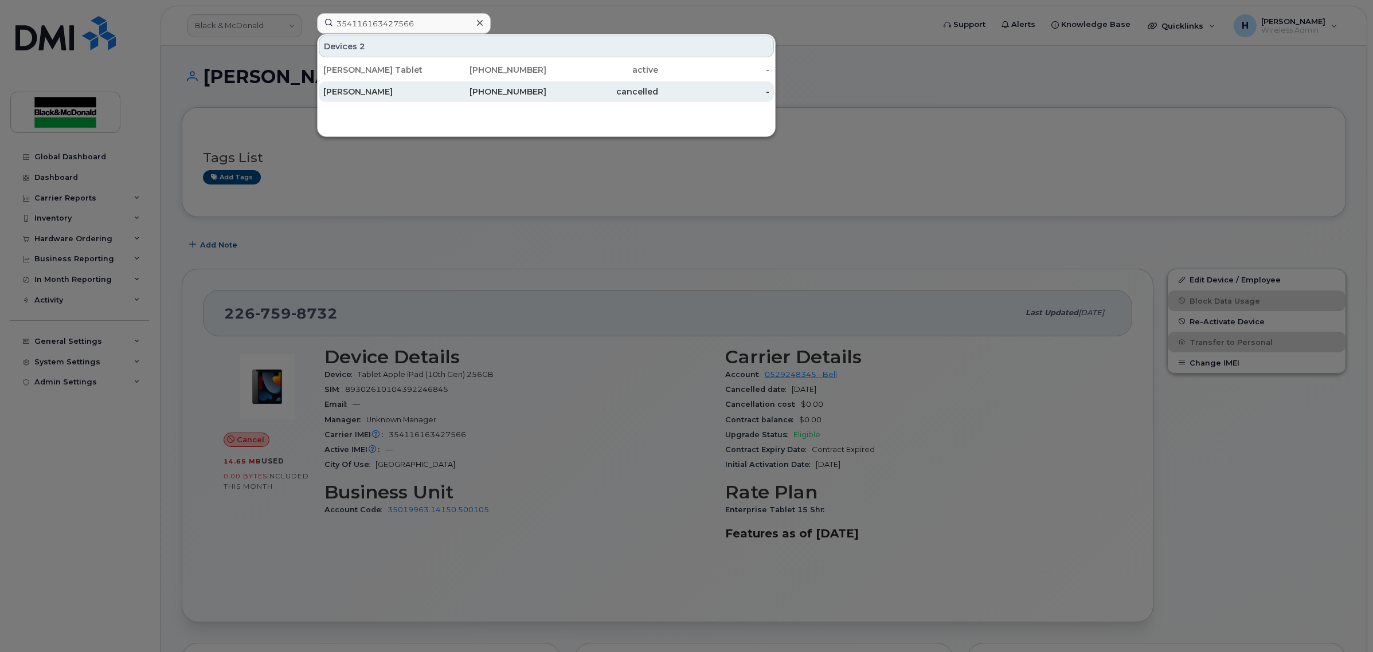
click at [413, 88] on div "James Sharif Ipad" at bounding box center [379, 91] width 112 height 11
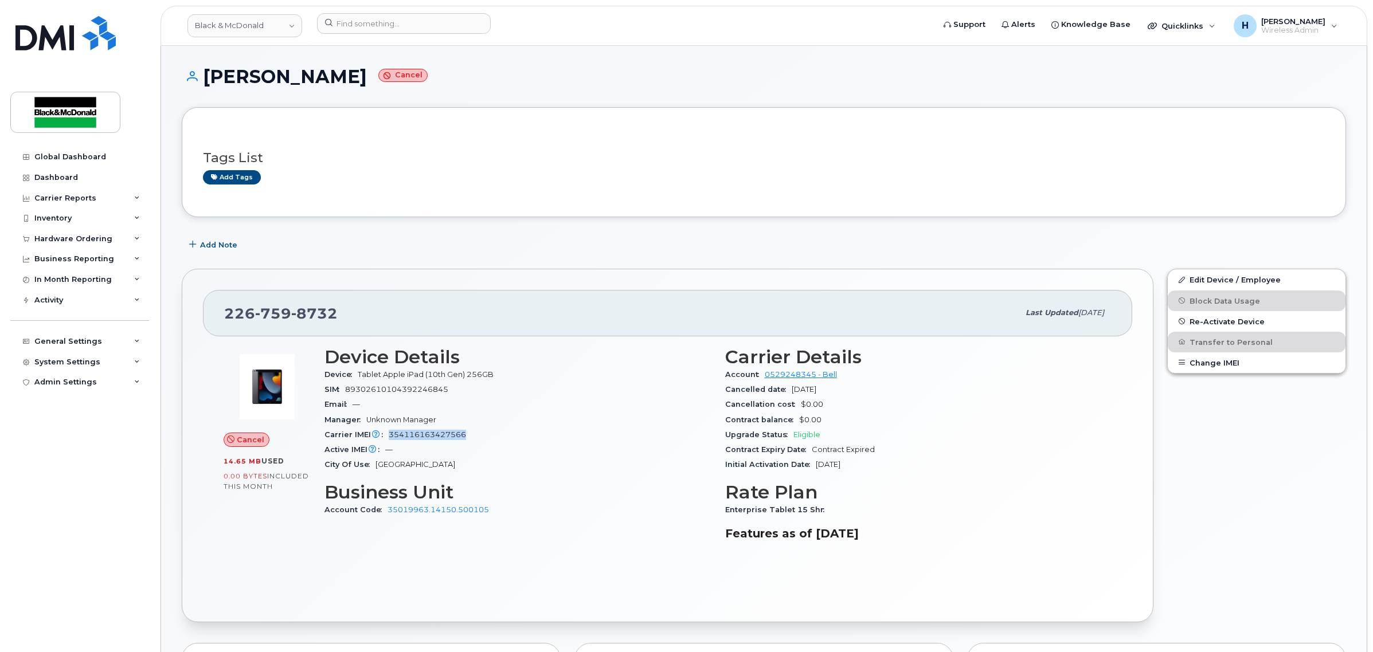
drag, startPoint x: 473, startPoint y: 437, endPoint x: 386, endPoint y: 436, distance: 87.1
click at [386, 436] on div "Carrier IMEI Carrier IMEI is reported during the last billing cycle or change o…" at bounding box center [517, 435] width 387 height 15
copy span "354116163427566"
click at [436, 13] on input at bounding box center [404, 23] width 174 height 21
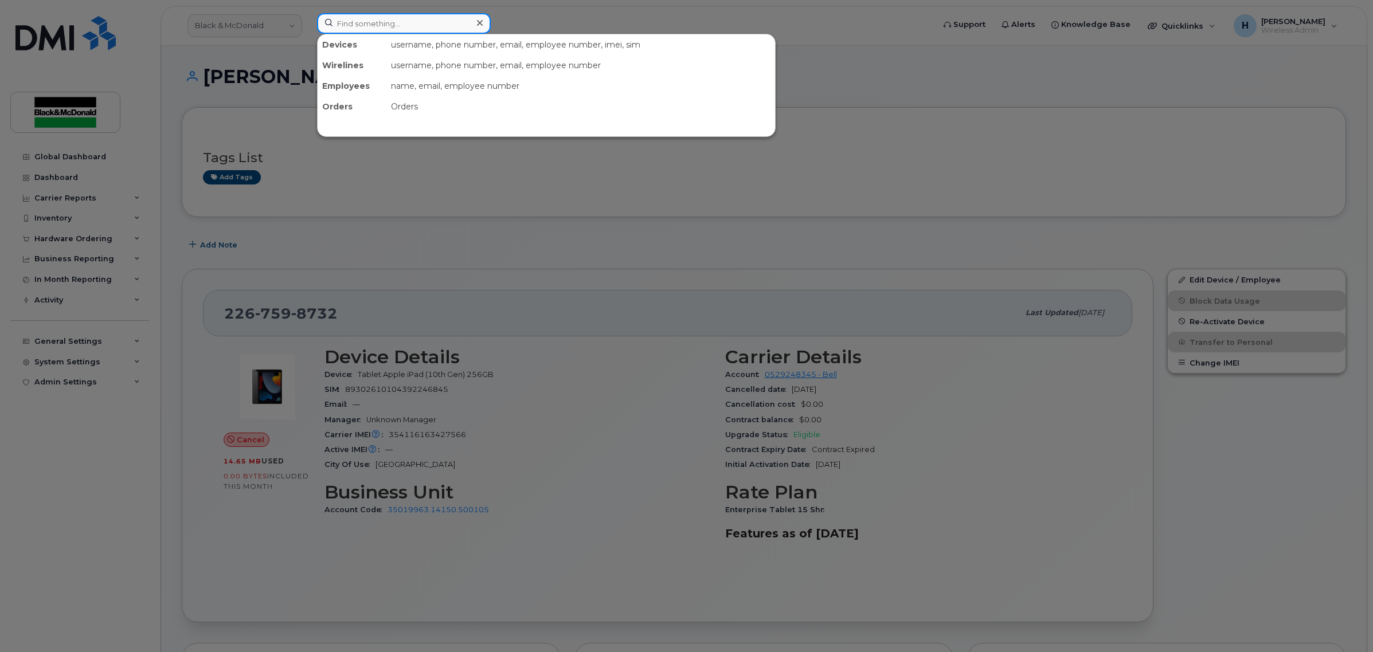
paste input "354116163427566"
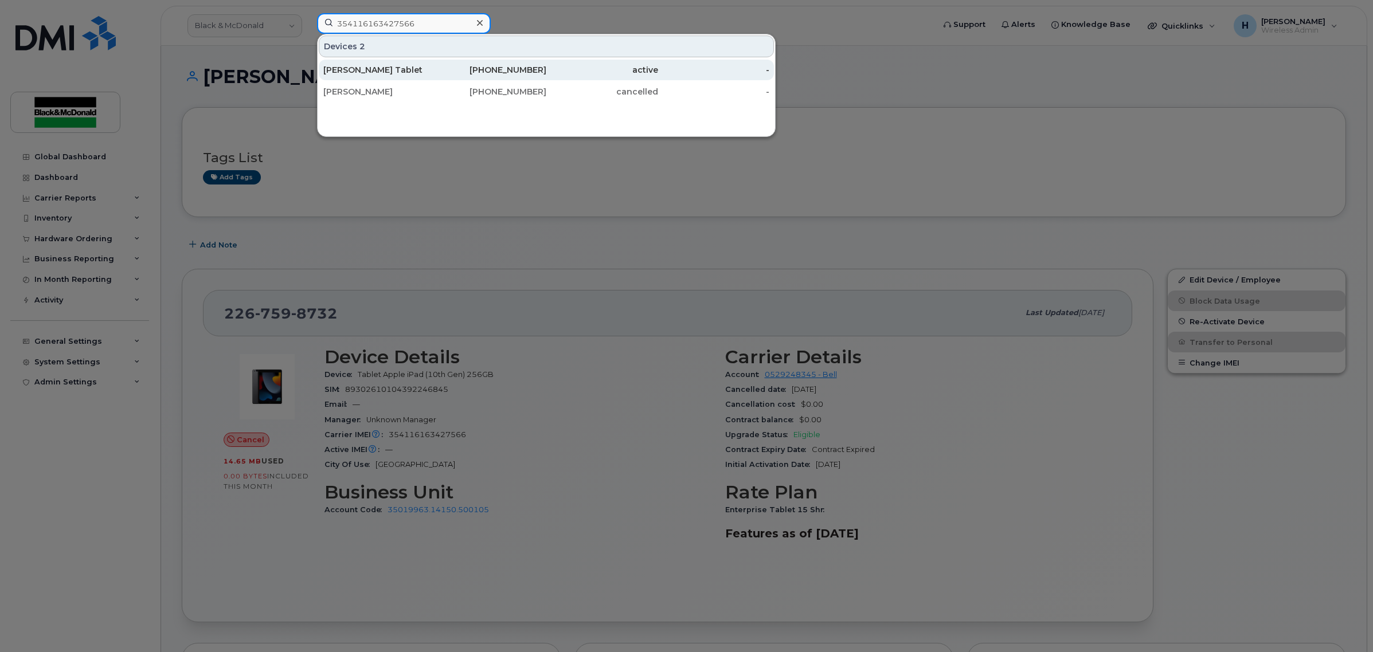
type input "354116163427566"
click at [417, 78] on div "[PERSON_NAME] Tablet" at bounding box center [379, 70] width 112 height 21
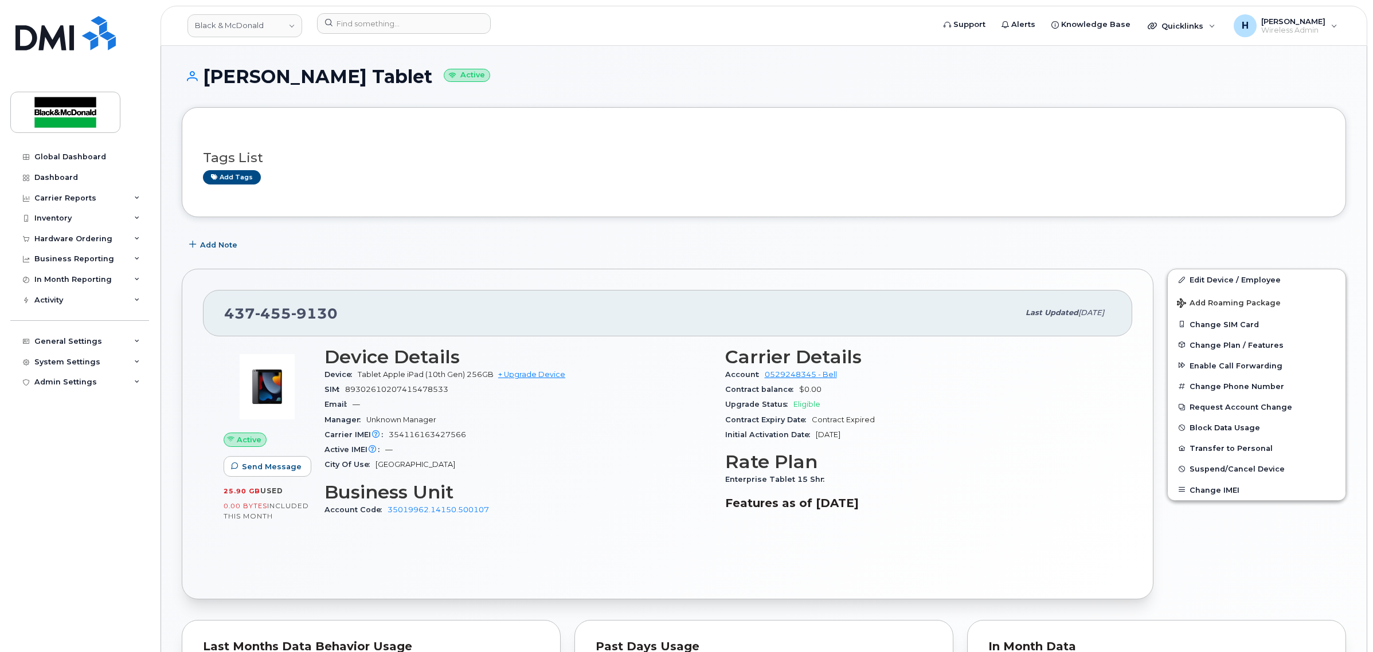
drag, startPoint x: 208, startPoint y: 79, endPoint x: 414, endPoint y: 69, distance: 207.2
click at [414, 69] on h1 "[PERSON_NAME] Tablet Active" at bounding box center [764, 77] width 1164 height 20
copy h1 "[PERSON_NAME] Tablet"
click at [670, 491] on h3 "Business Unit" at bounding box center [517, 492] width 387 height 21
